Goal: Navigation & Orientation: Find specific page/section

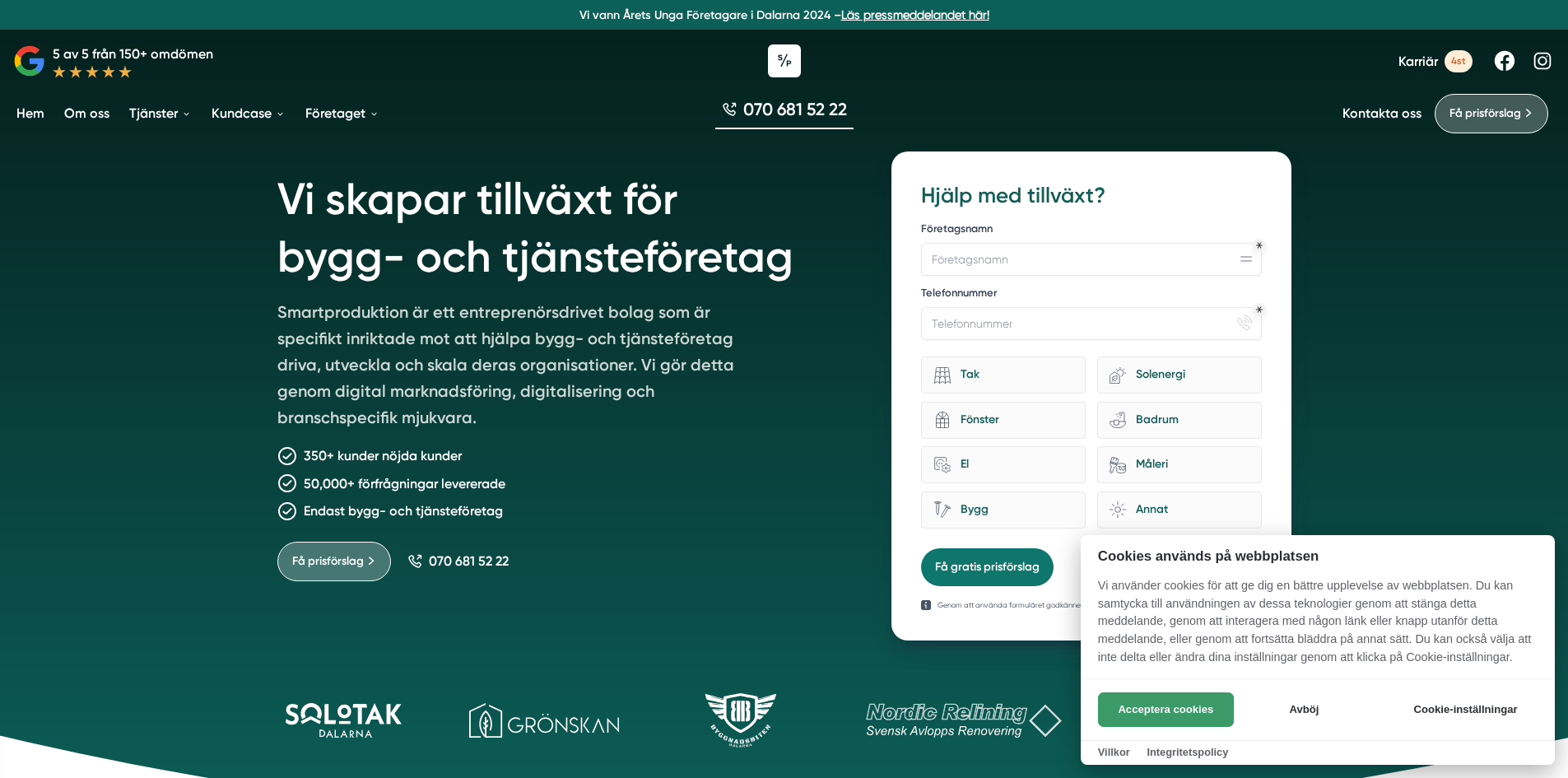
click at [1154, 712] on button "Acceptera cookies" at bounding box center [1166, 710] width 136 height 34
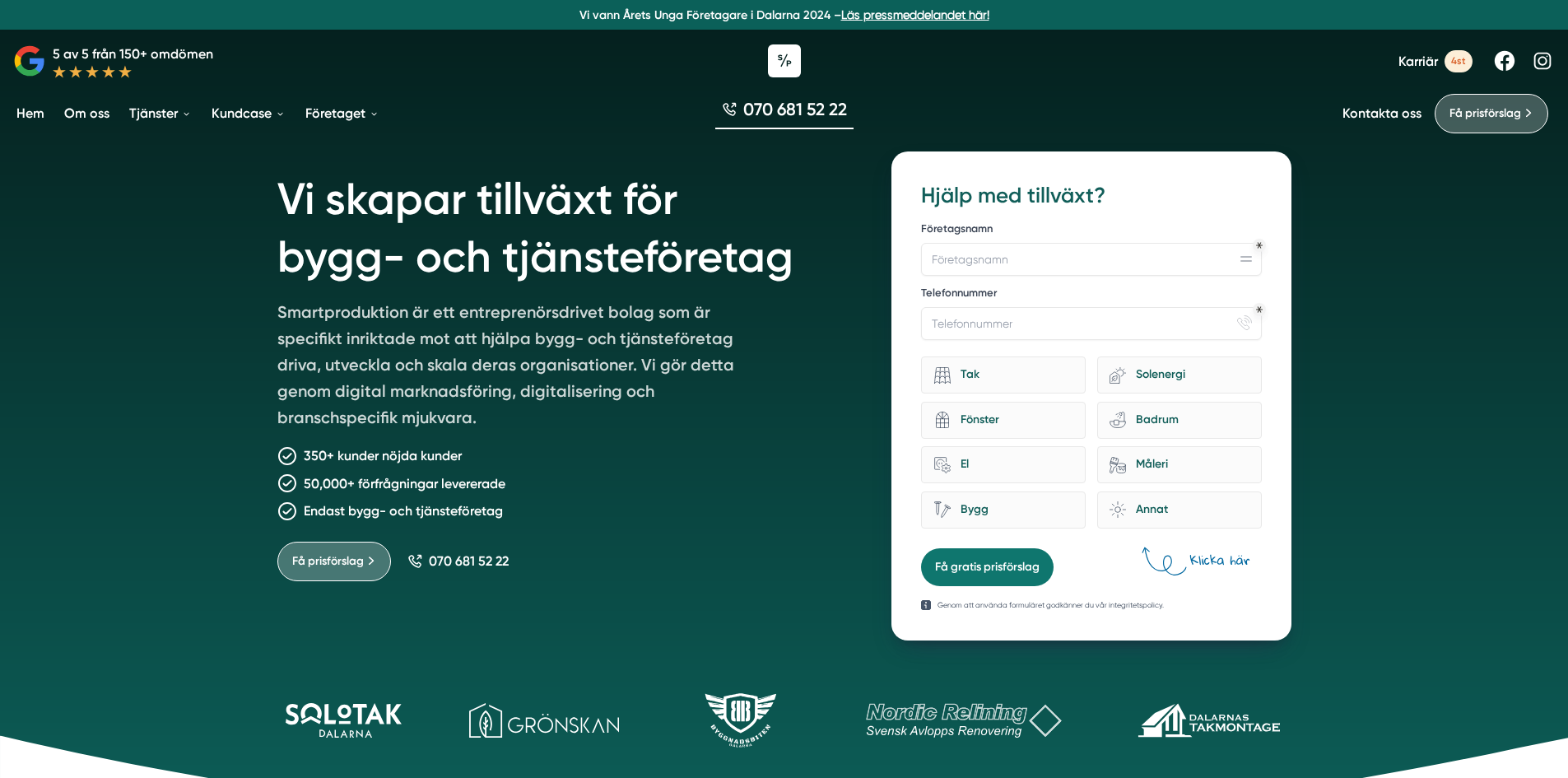
click at [1462, 65] on span "4st" at bounding box center [1458, 61] width 28 height 22
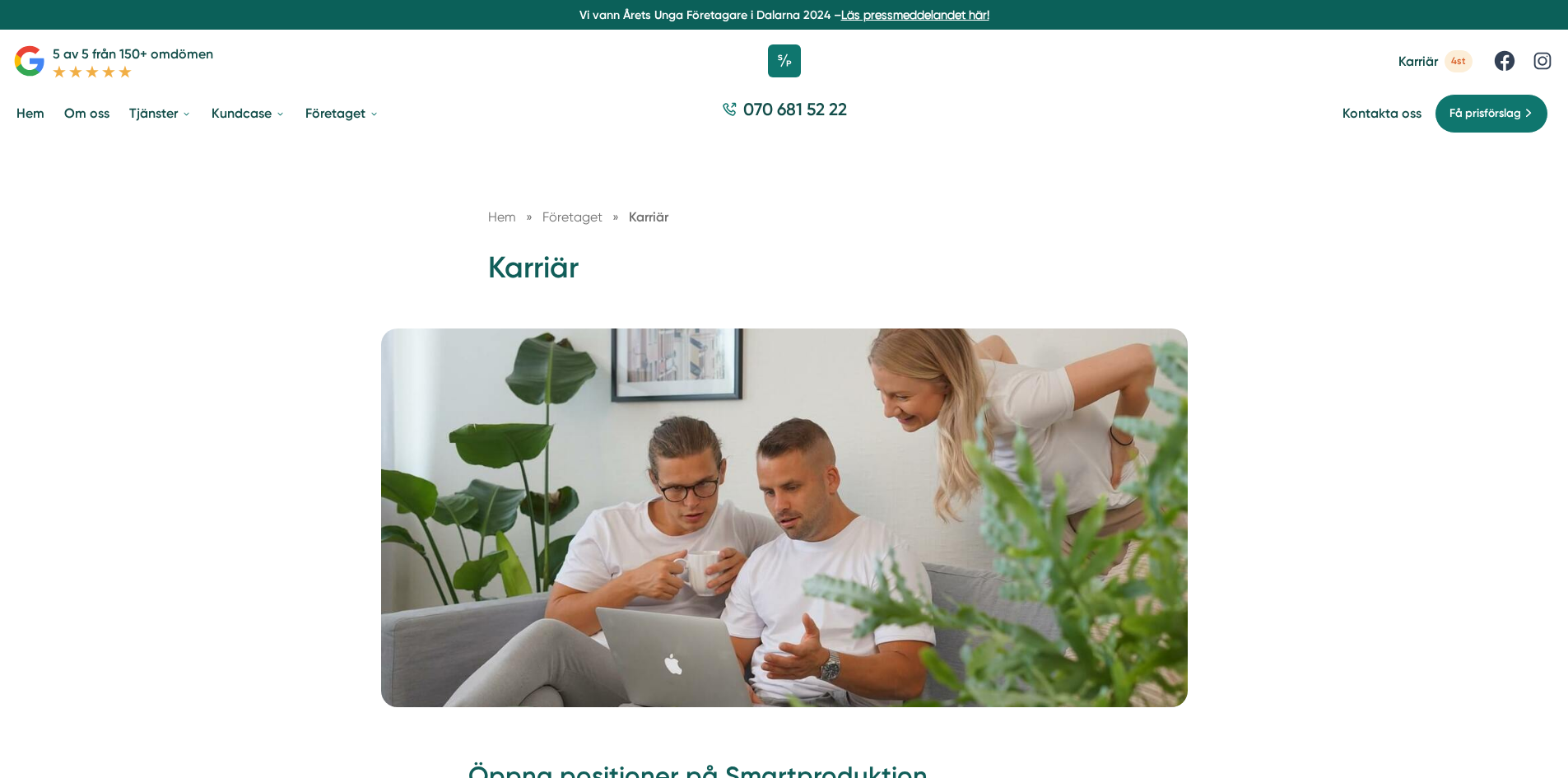
click at [39, 116] on link "Hem" at bounding box center [30, 114] width 34 height 42
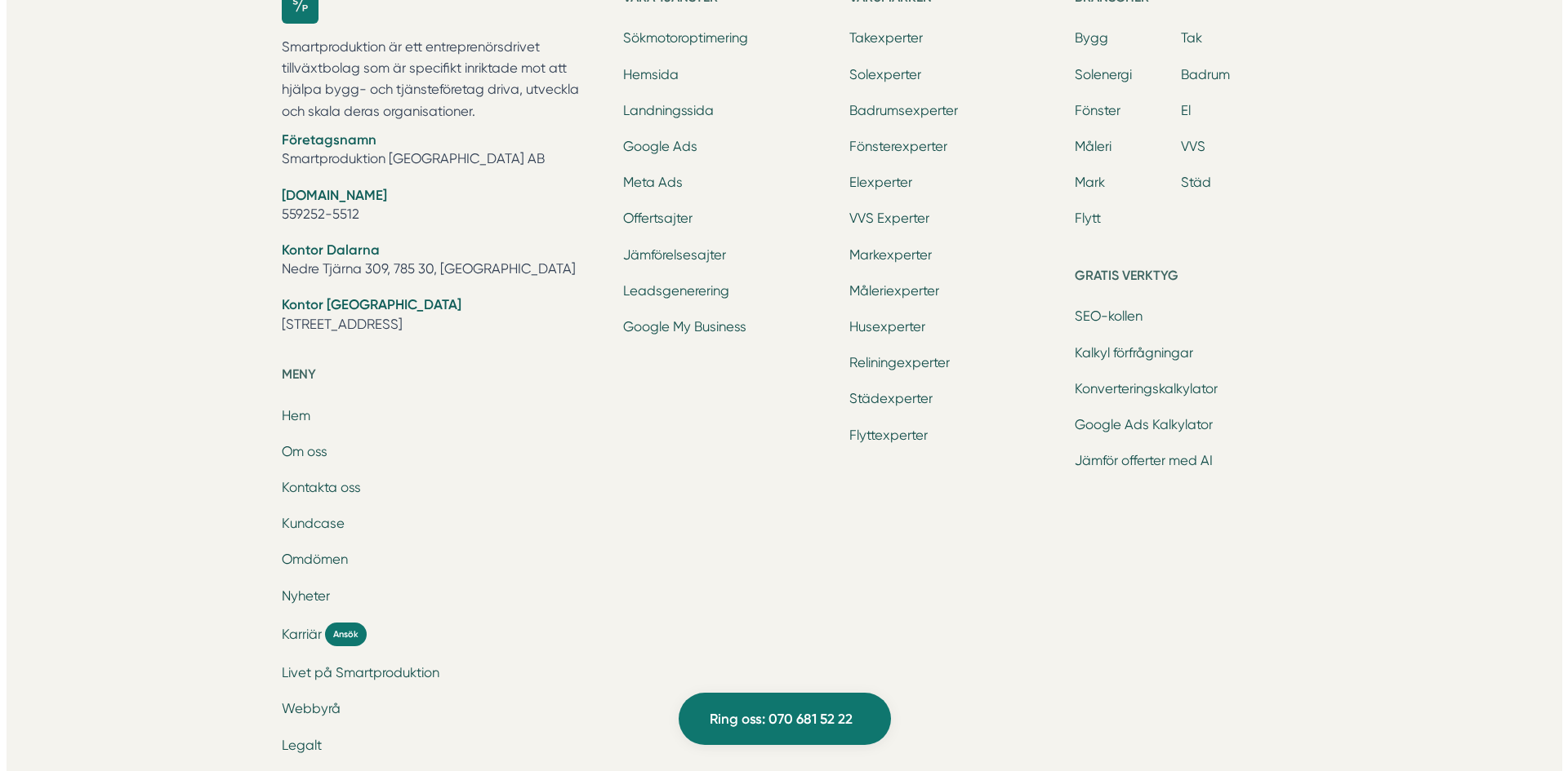
scroll to position [5295, 0]
